Goal: Task Accomplishment & Management: Complete application form

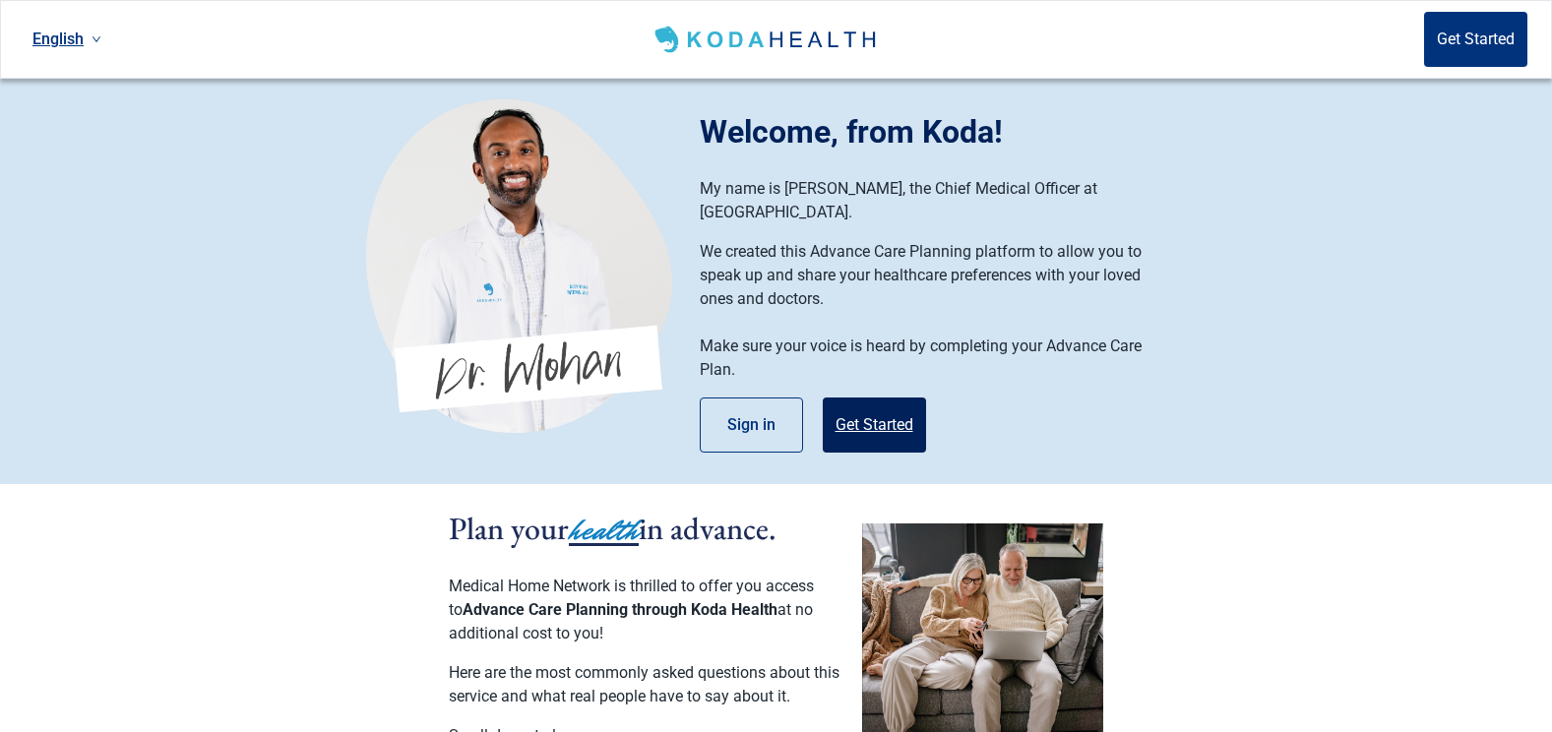
click at [885, 408] on button "Get Started" at bounding box center [874, 424] width 103 height 55
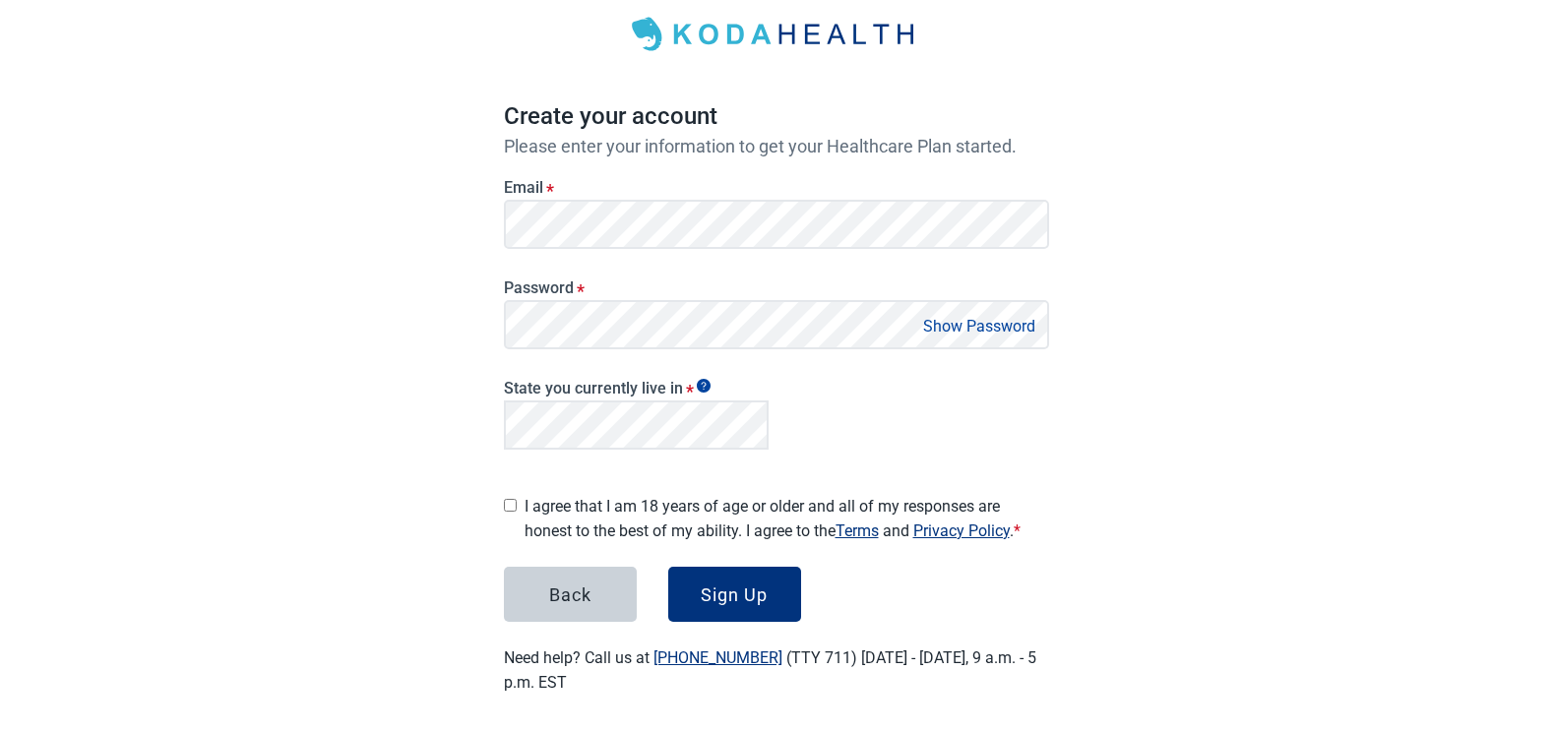
scroll to position [111, 0]
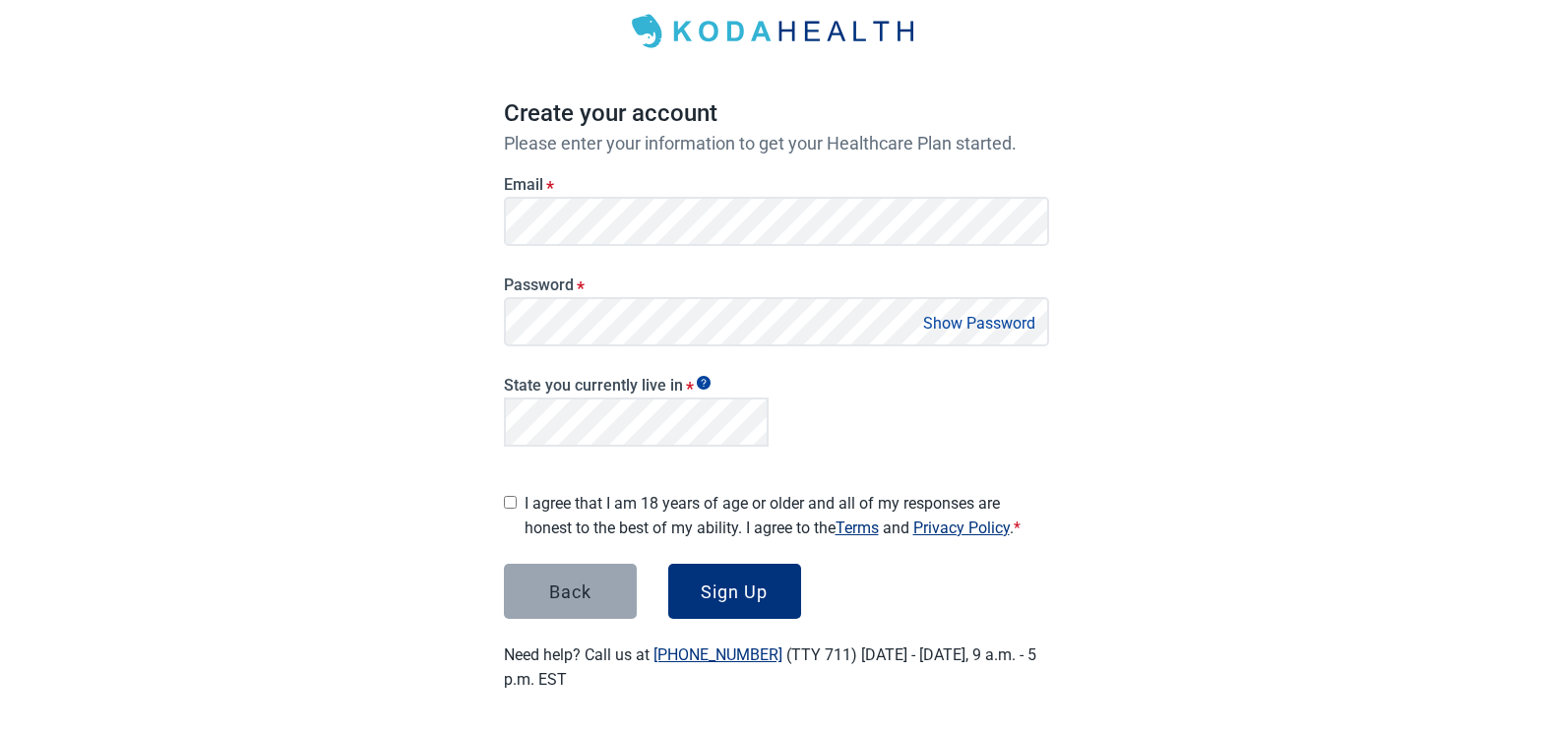
click at [604, 594] on button "Back" at bounding box center [570, 591] width 133 height 55
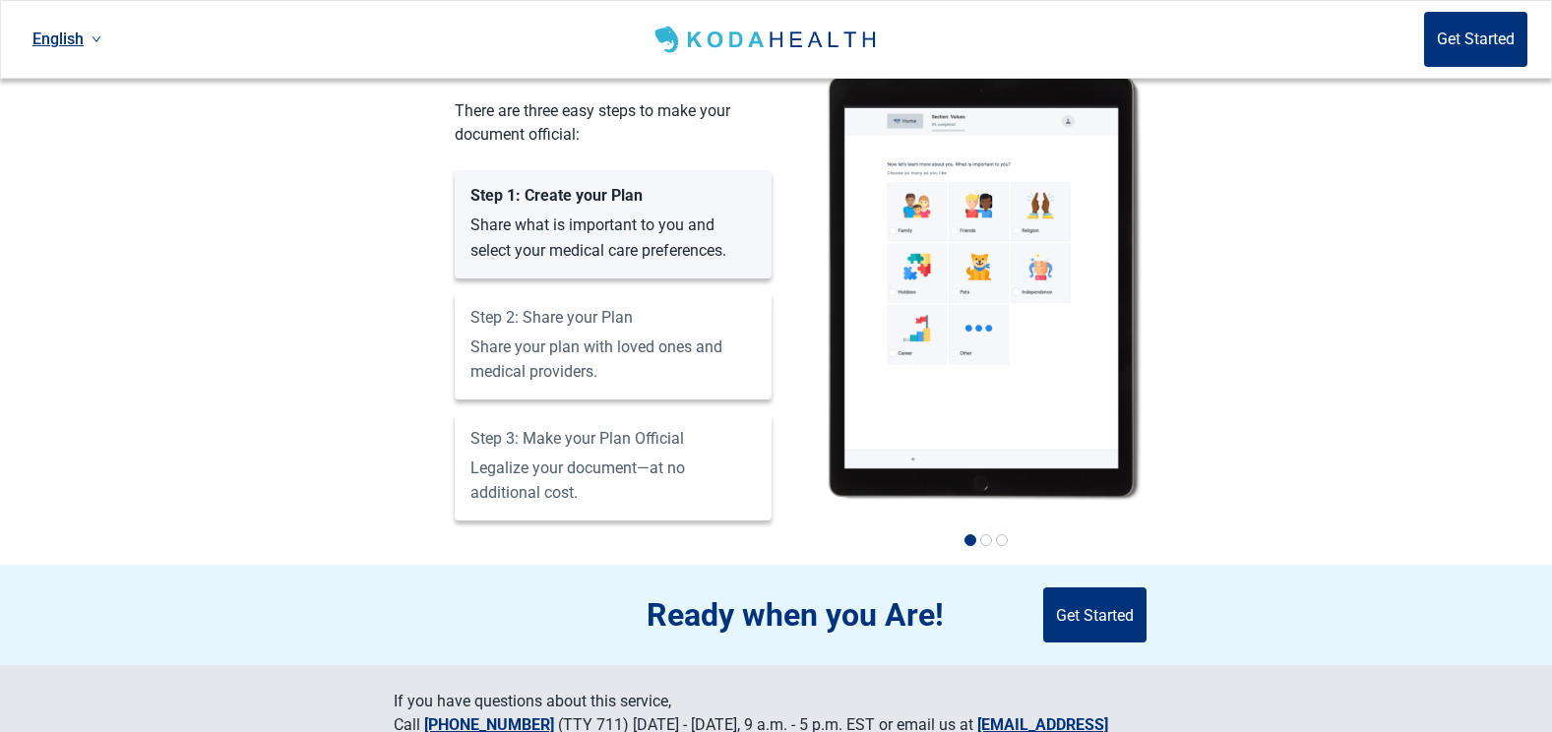
scroll to position [1275, 0]
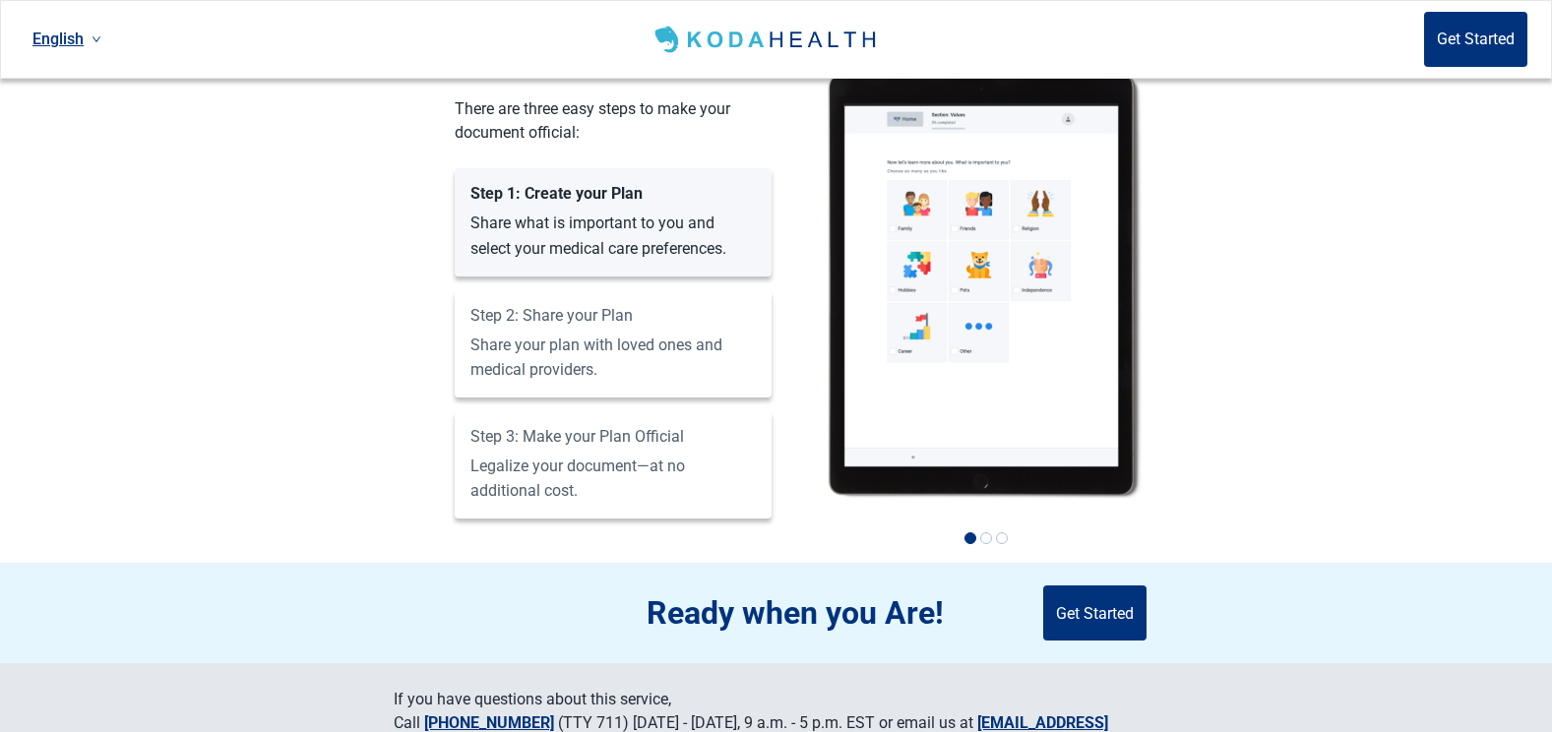
click at [1003, 465] on img at bounding box center [983, 285] width 315 height 428
click at [988, 532] on button "2" at bounding box center [986, 538] width 12 height 12
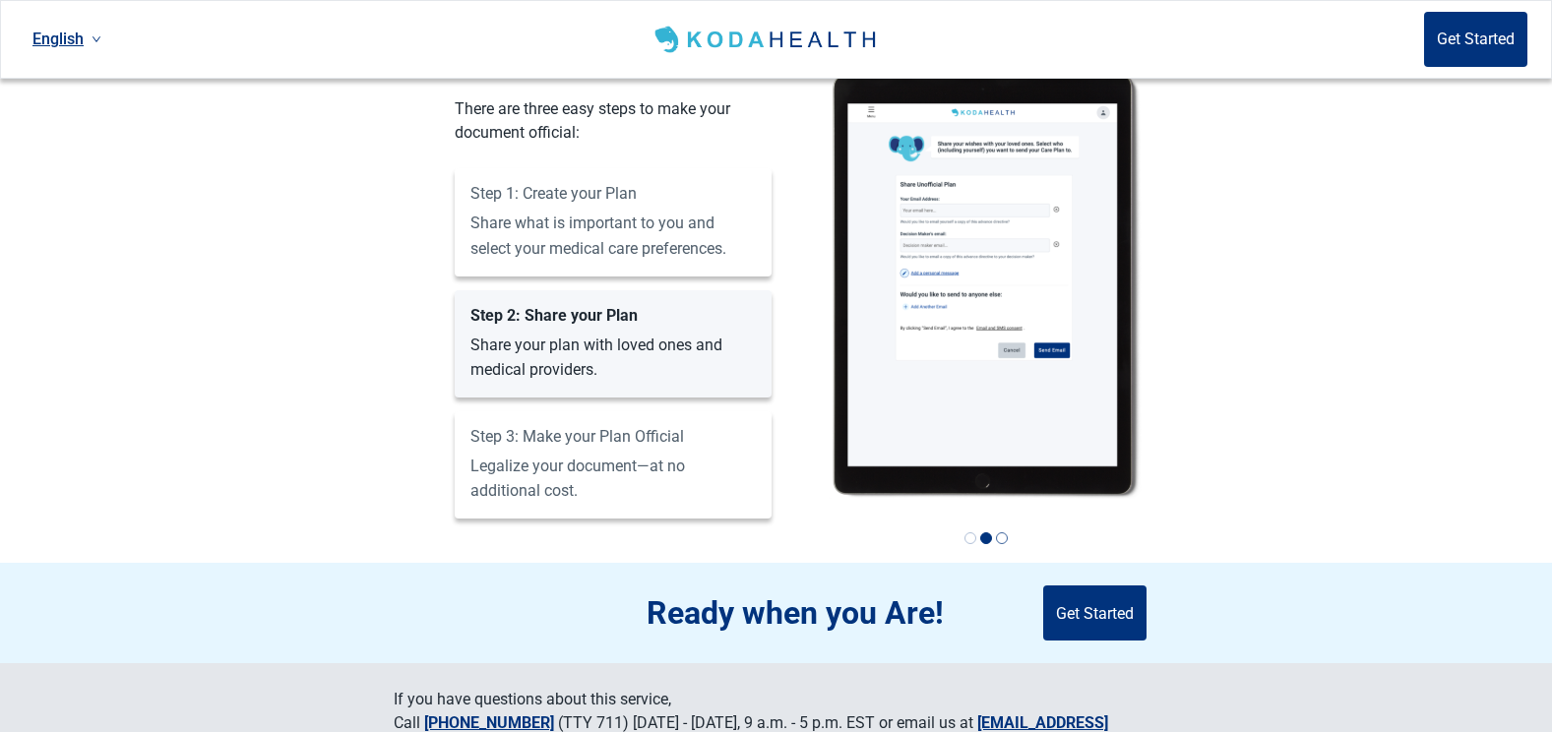
click at [1000, 532] on button "3" at bounding box center [1002, 538] width 12 height 12
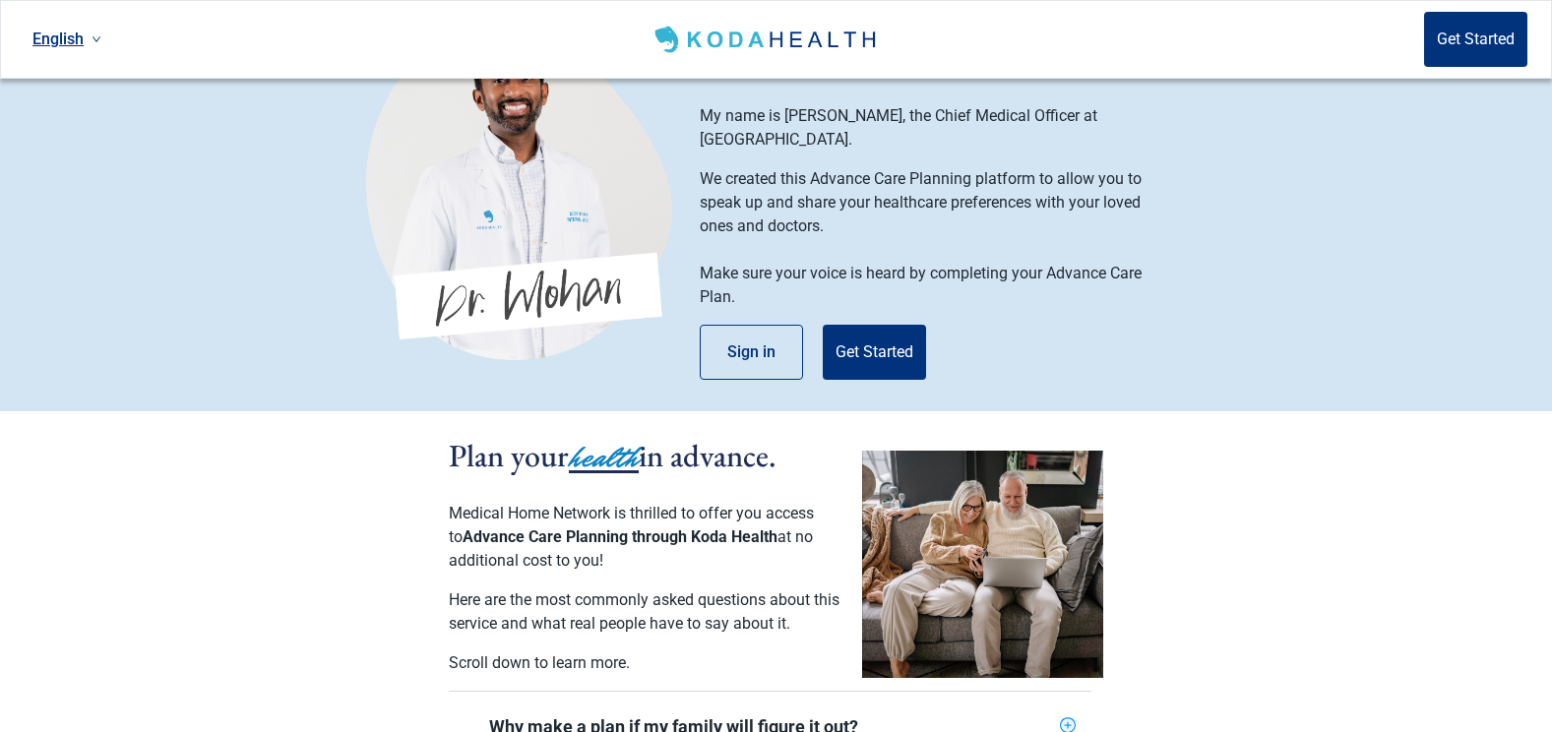
scroll to position [0, 0]
